Goal: Task Accomplishment & Management: Manage account settings

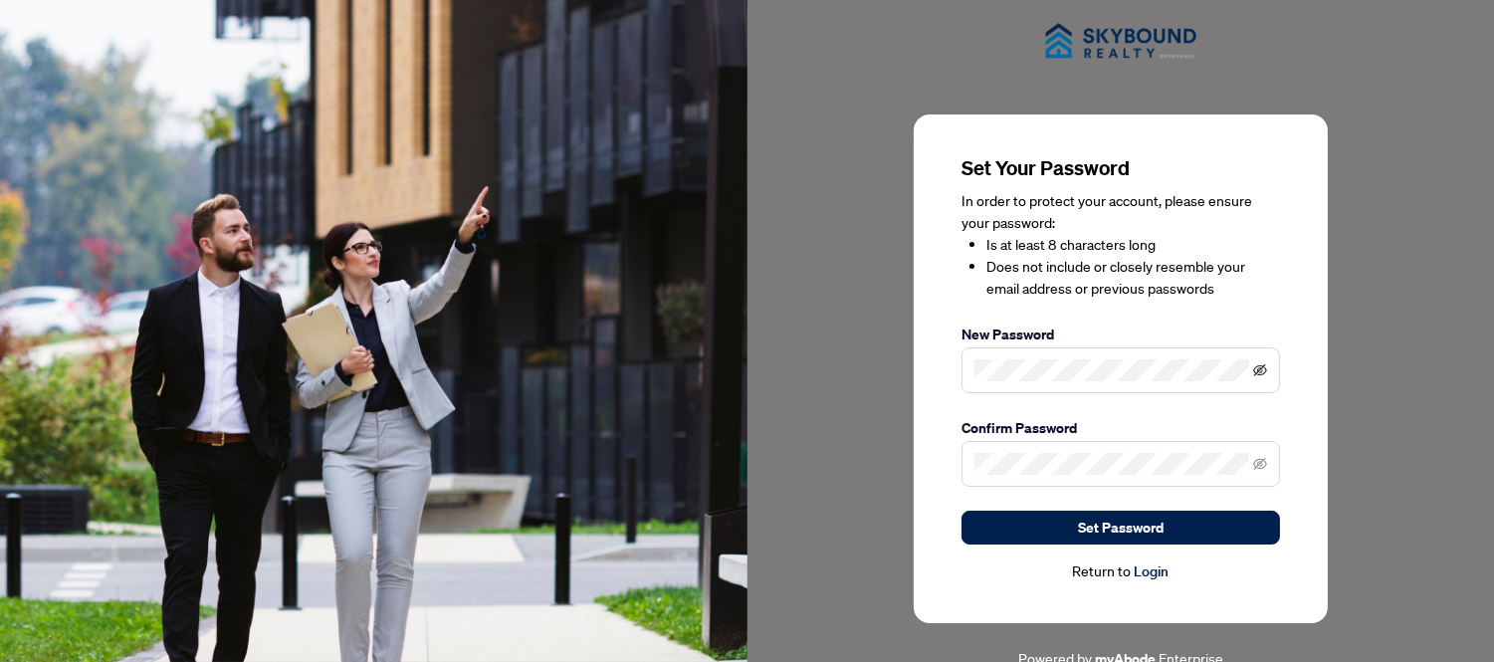
click at [1255, 366] on span at bounding box center [1260, 370] width 14 height 22
click at [1256, 366] on icon "eye-invisible" at bounding box center [1260, 370] width 14 height 12
click at [1262, 462] on icon "eye-invisible" at bounding box center [1260, 464] width 14 height 14
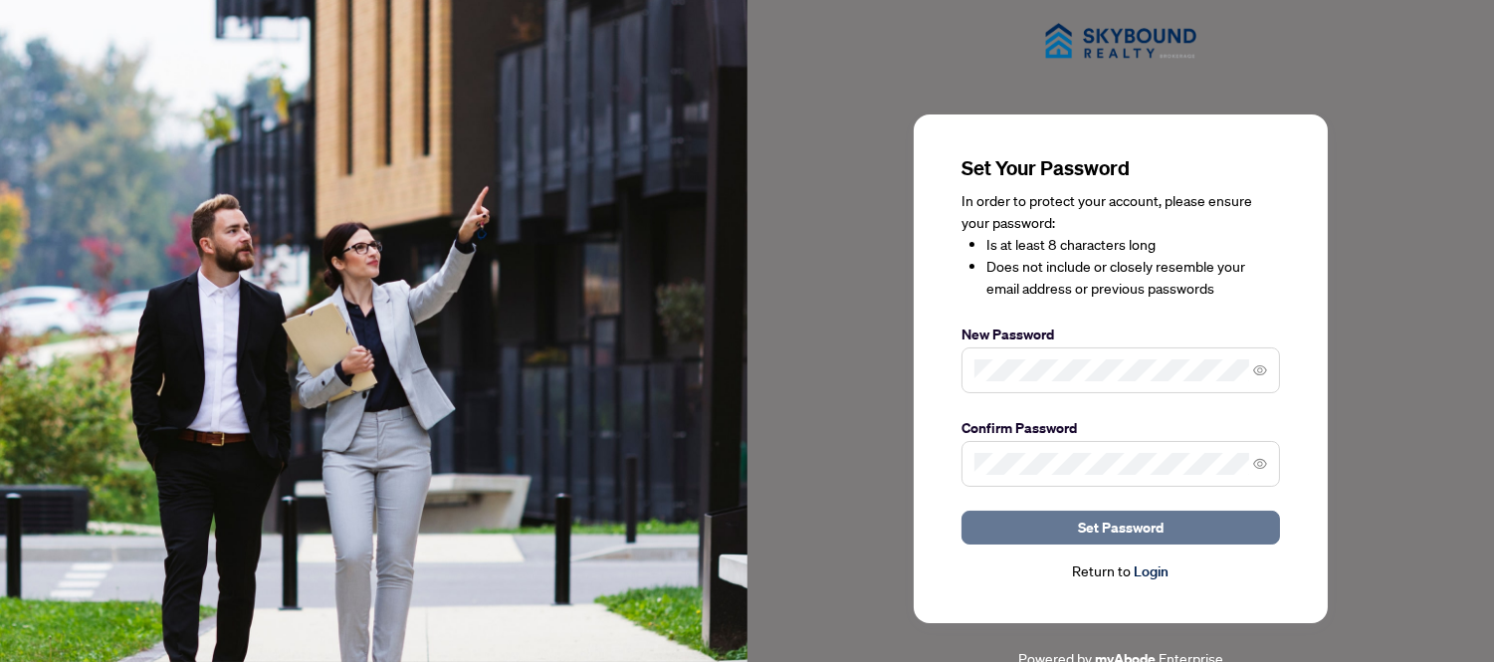
click at [1110, 528] on span "Set Password" at bounding box center [1121, 527] width 86 height 32
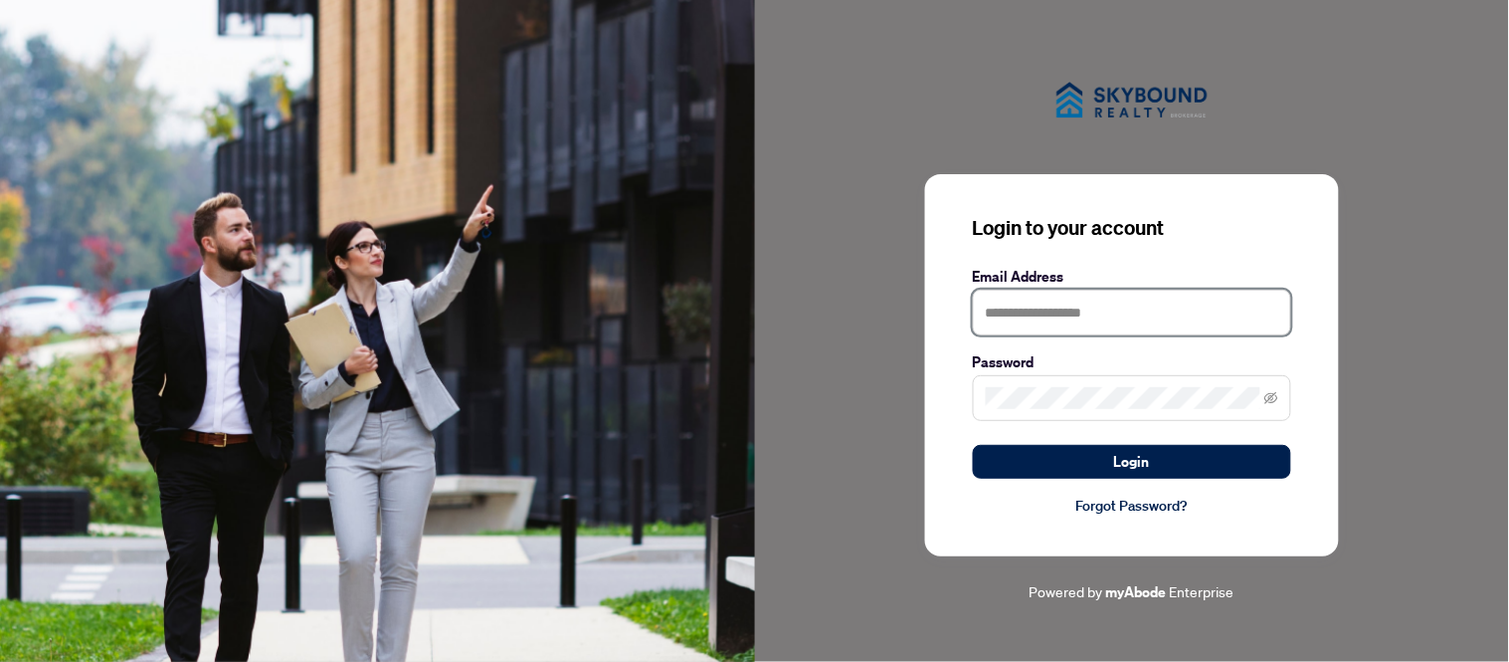
click at [1041, 313] on input "text" at bounding box center [1132, 313] width 318 height 46
type input "**********"
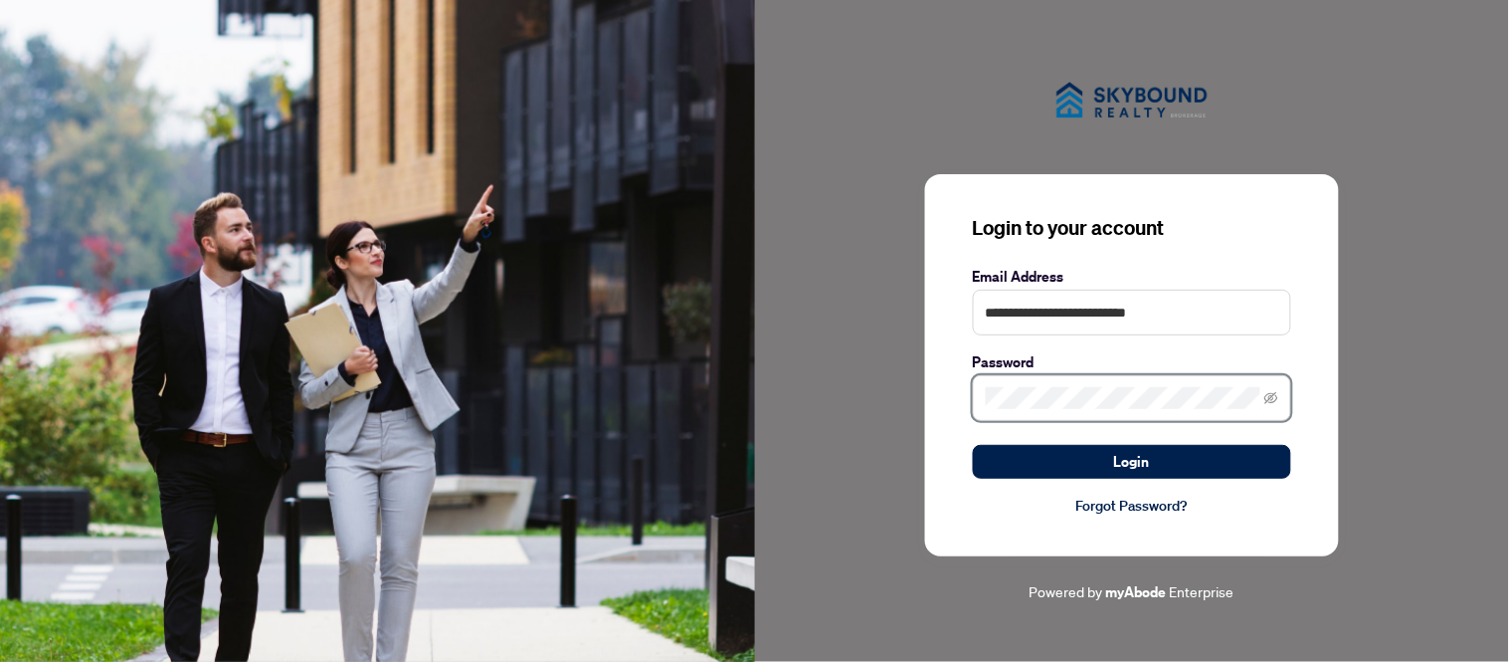
click at [973, 445] on button "Login" at bounding box center [1132, 462] width 318 height 34
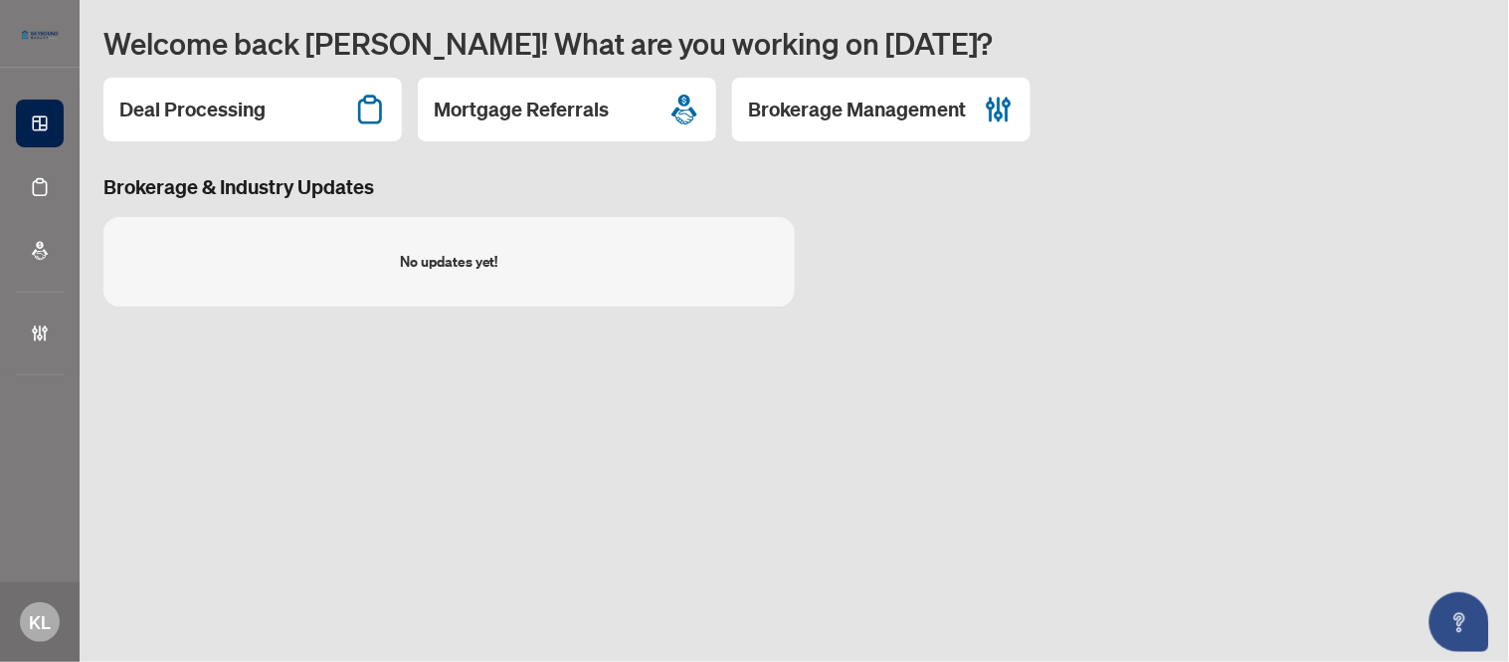
click at [213, 469] on main "Welcome back [PERSON_NAME]! What are you working on [DATE]? Deal Processing Mor…" at bounding box center [795, 331] width 1430 height 662
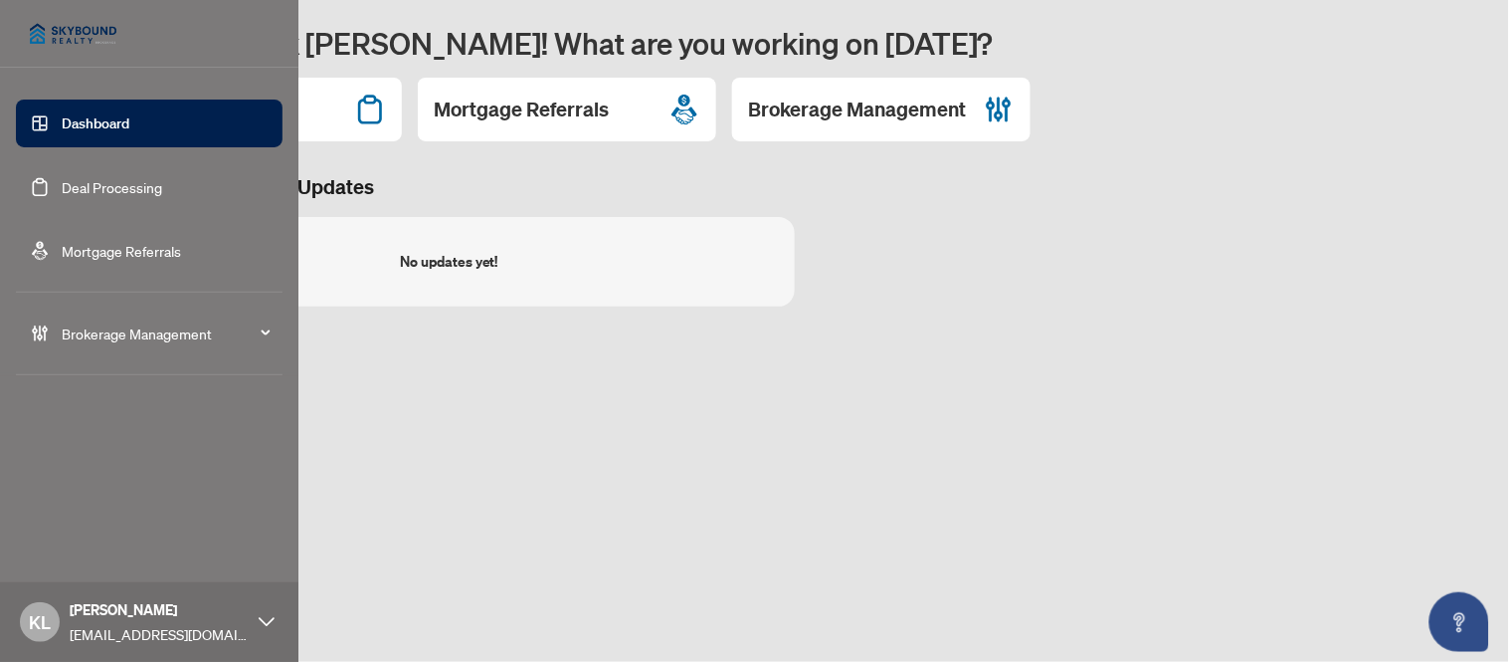
click at [68, 180] on link "Deal Processing" at bounding box center [112, 187] width 100 height 18
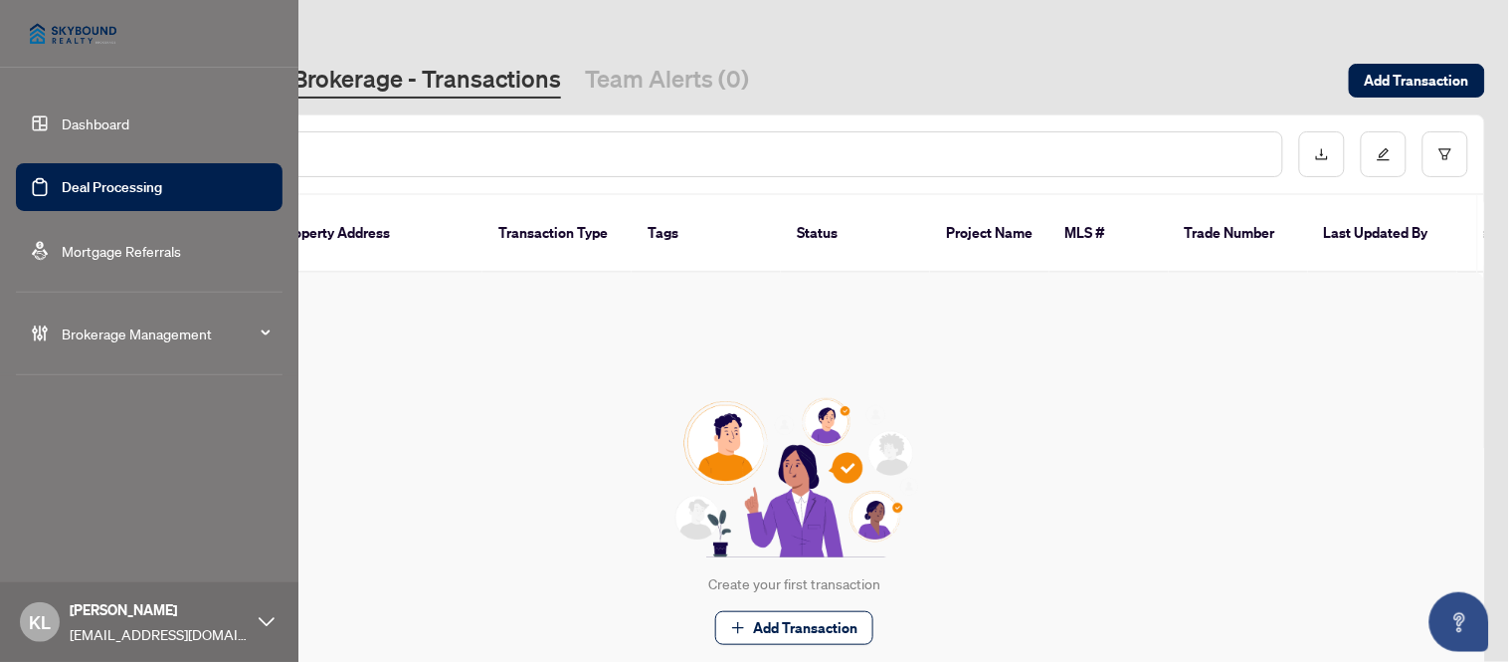
click at [62, 123] on link "Dashboard" at bounding box center [96, 123] width 68 height 18
